Goal: Task Accomplishment & Management: Manage account settings

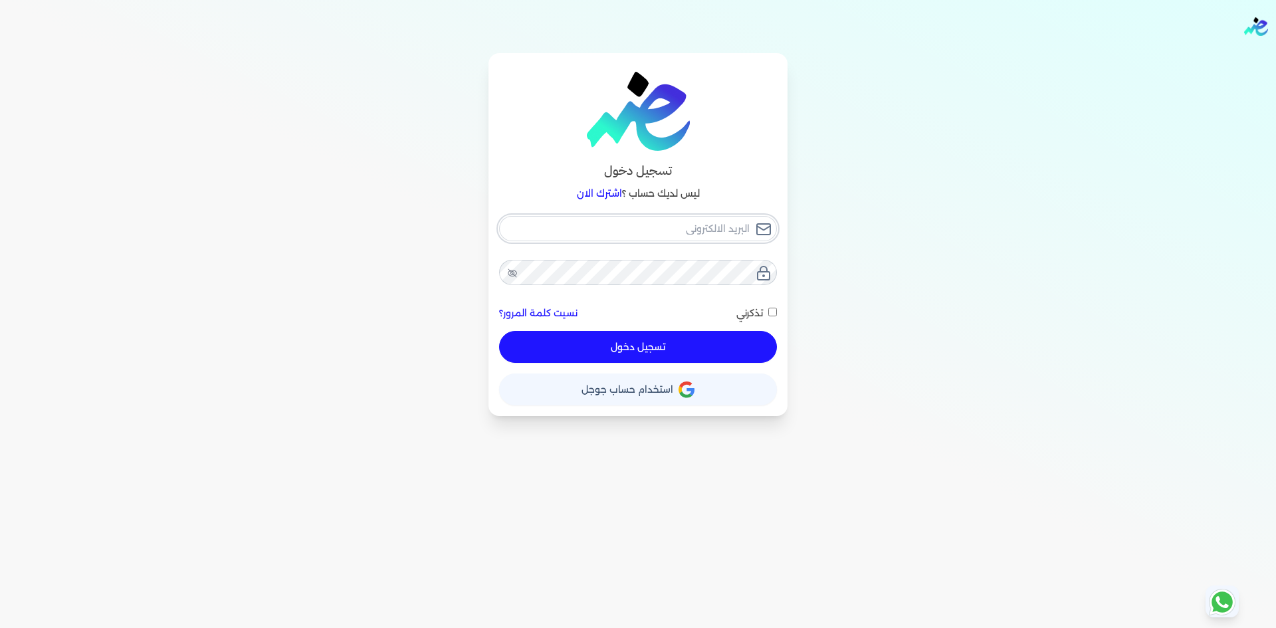
drag, startPoint x: 572, startPoint y: 237, endPoint x: 594, endPoint y: 316, distance: 82.1
click at [572, 237] on input "email" at bounding box center [638, 228] width 278 height 25
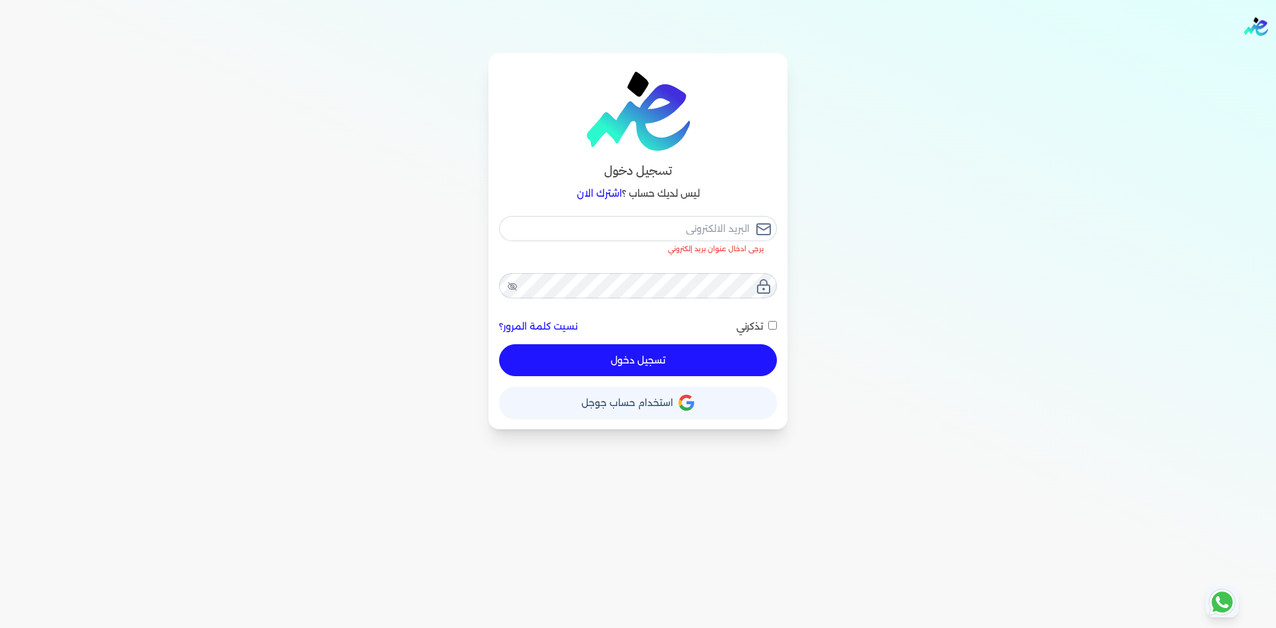
click at [813, 196] on div "تسجيل دخول ليس لديك حساب ؟ اشترك الان يرجى ادخال عنوان بريد إلكتروني نسيت كلمة …" at bounding box center [638, 241] width 1021 height 376
drag, startPoint x: 714, startPoint y: 239, endPoint x: 718, endPoint y: 229, distance: 10.7
click at [714, 238] on input "email" at bounding box center [638, 228] width 278 height 25
click at [839, 205] on div "تسجيل دخول ليس لديك حساب ؟ اشترك الان يرجى ادخال عنوان بريد إلكتروني نسيت كلمة …" at bounding box center [638, 241] width 1021 height 376
